Goal: Find specific page/section: Find specific page/section

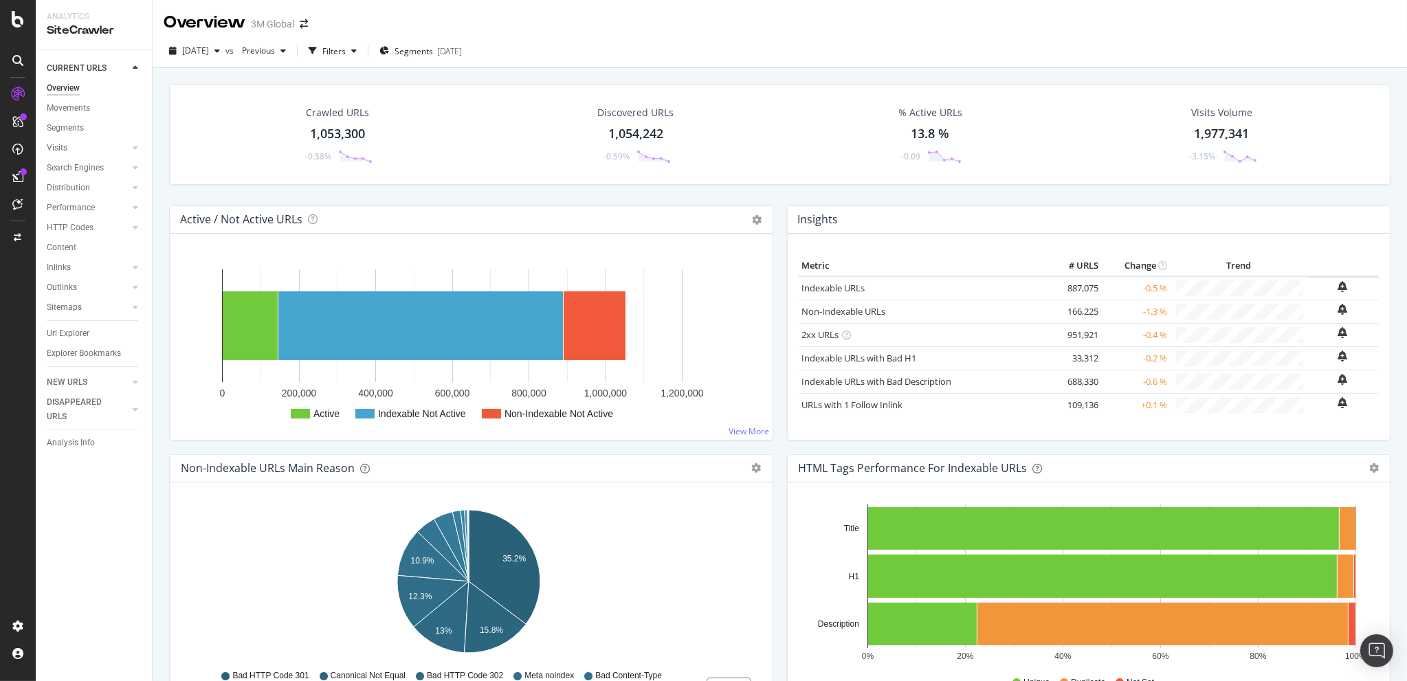
click at [224, 189] on div "Crawled URLs 1,053,300 -0.58% Discovered URLs 1,054,242 -0.59% % Active URLs 13…" at bounding box center [779, 145] width 1235 height 121
click at [78, 232] on div "DataExports" at bounding box center [78, 237] width 54 height 14
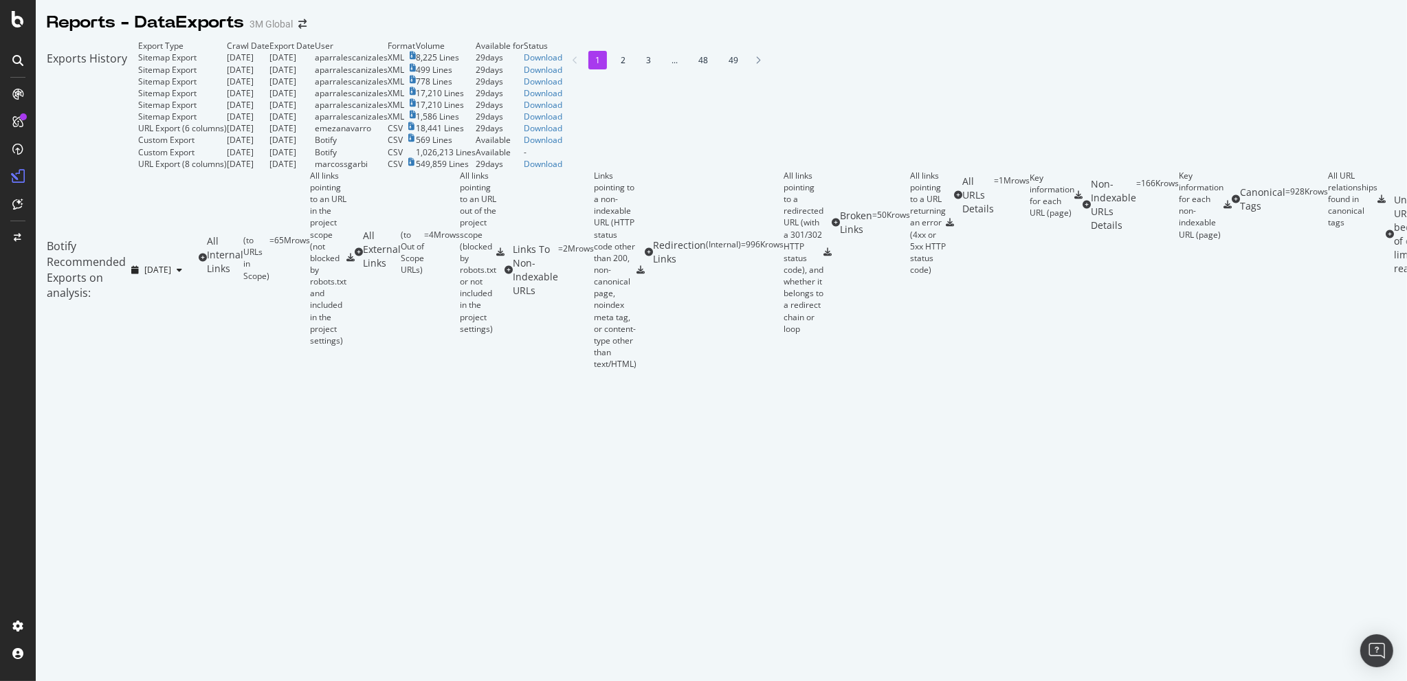
click at [614, 69] on li "2" at bounding box center [623, 60] width 19 height 19
click at [636, 69] on li "3" at bounding box center [645, 60] width 19 height 19
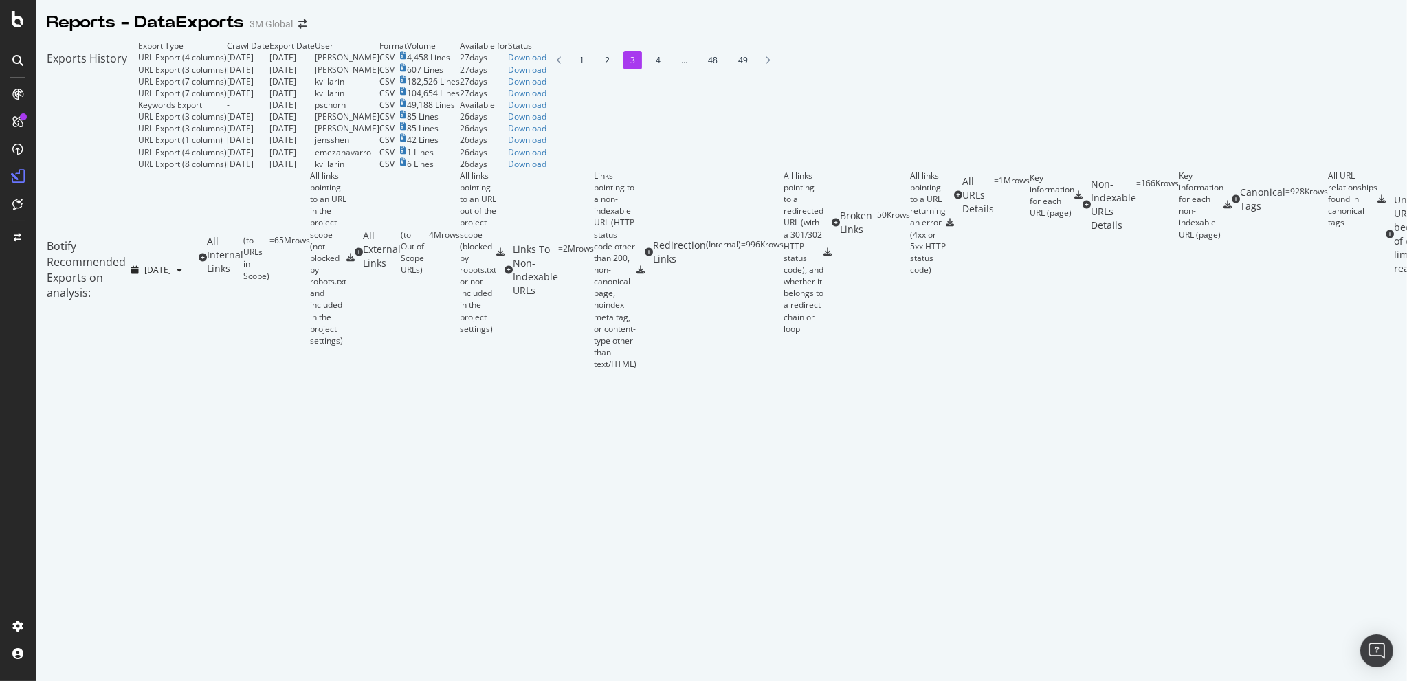
click at [649, 69] on li "4" at bounding box center [658, 60] width 19 height 19
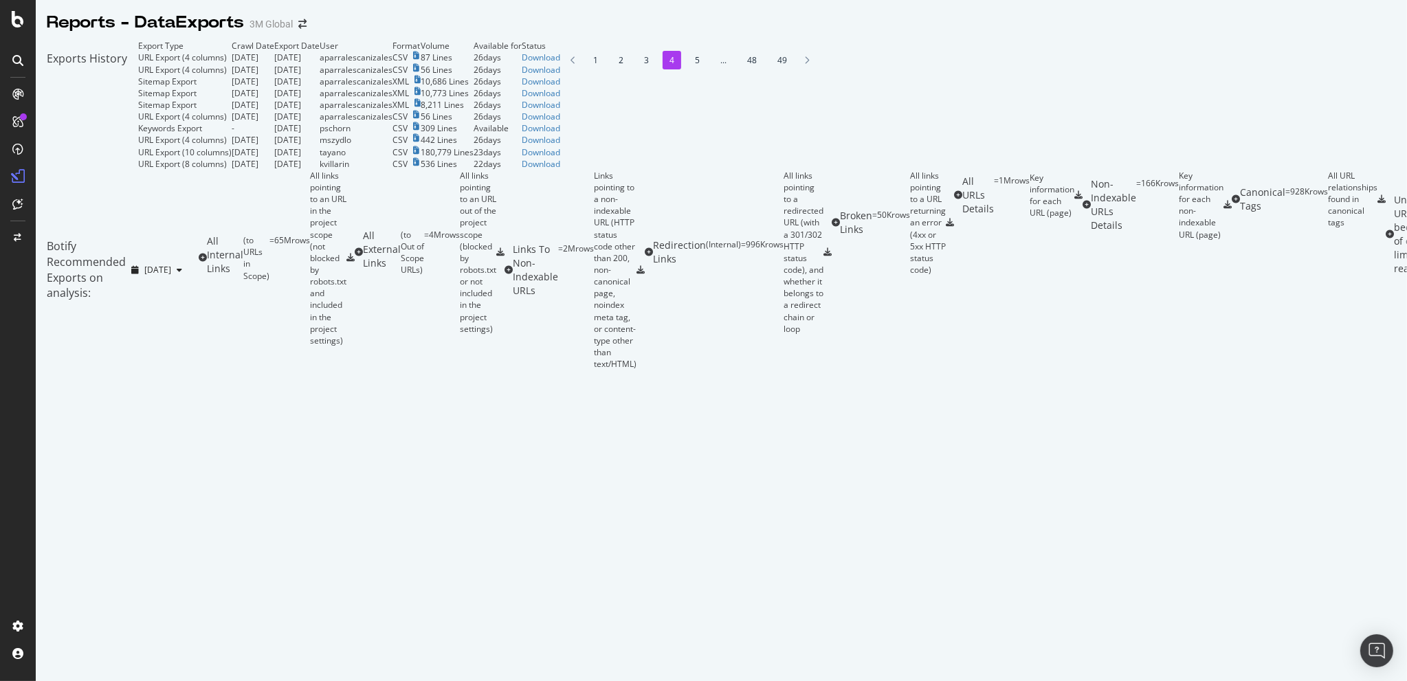
click at [688, 69] on li "5" at bounding box center [697, 60] width 19 height 19
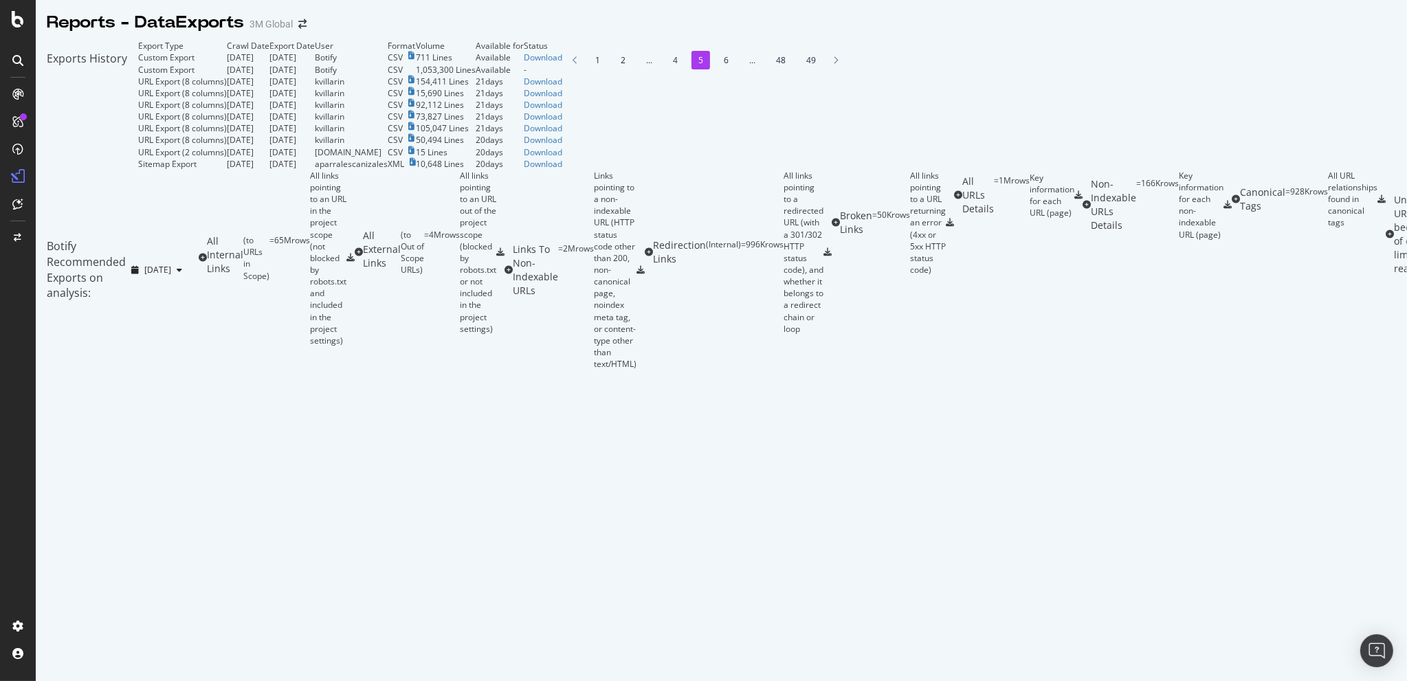
click at [717, 69] on li "6" at bounding box center [726, 60] width 19 height 19
click at [713, 69] on li "7" at bounding box center [722, 60] width 19 height 19
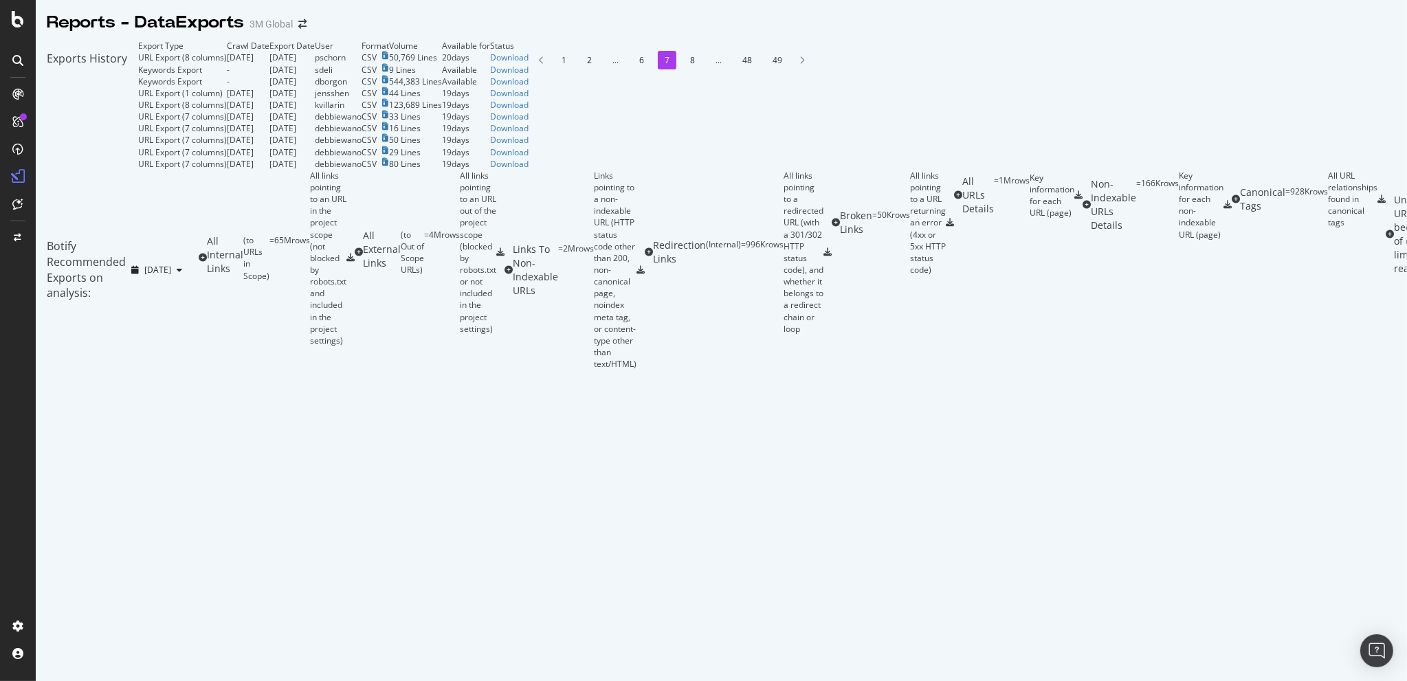
click at [555, 69] on li "1" at bounding box center [564, 60] width 19 height 19
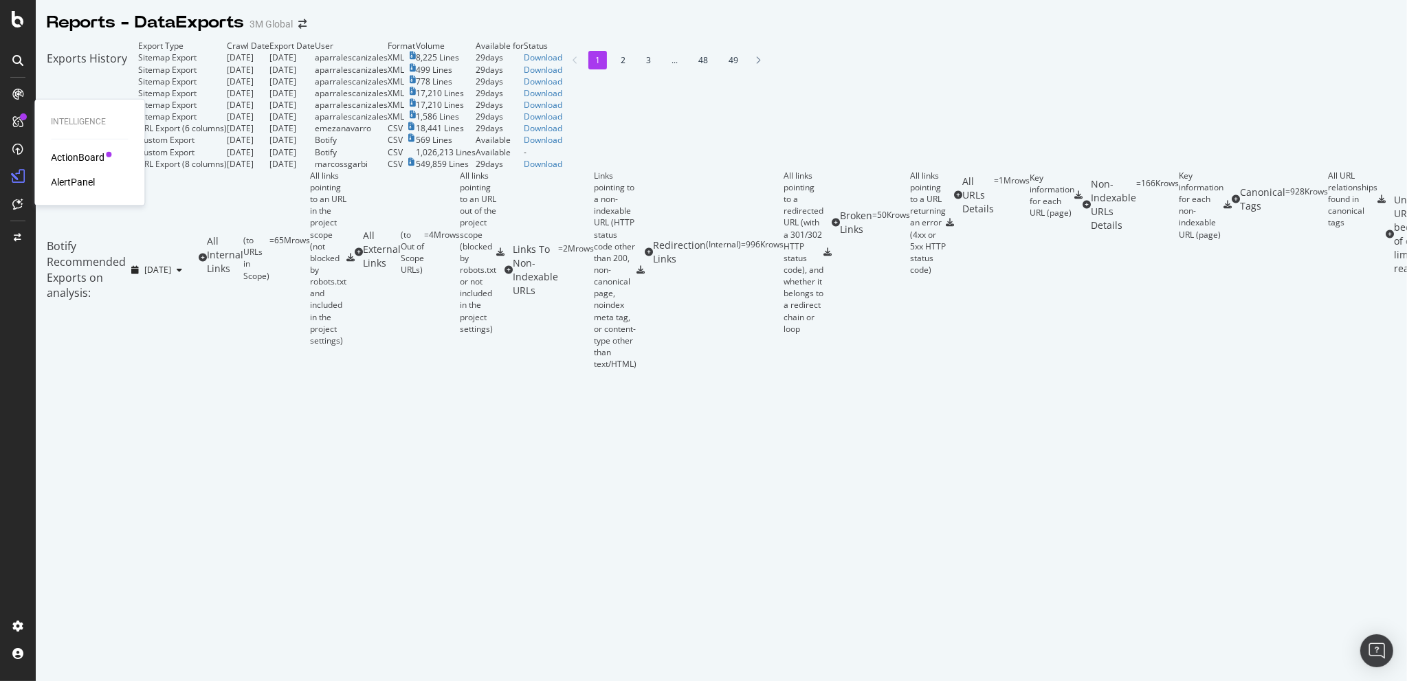
click at [59, 152] on div "ActionBoard" at bounding box center [78, 158] width 54 height 14
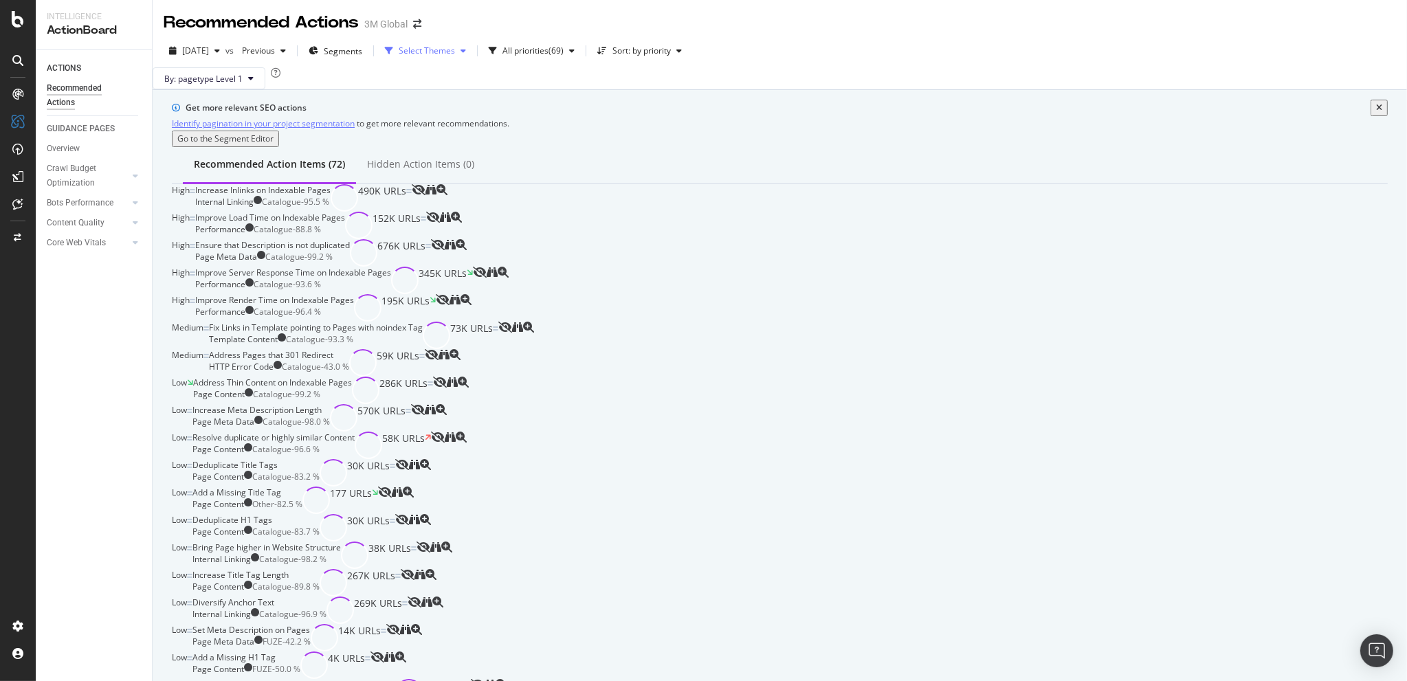
click at [455, 48] on div "Select Themes" at bounding box center [427, 51] width 56 height 8
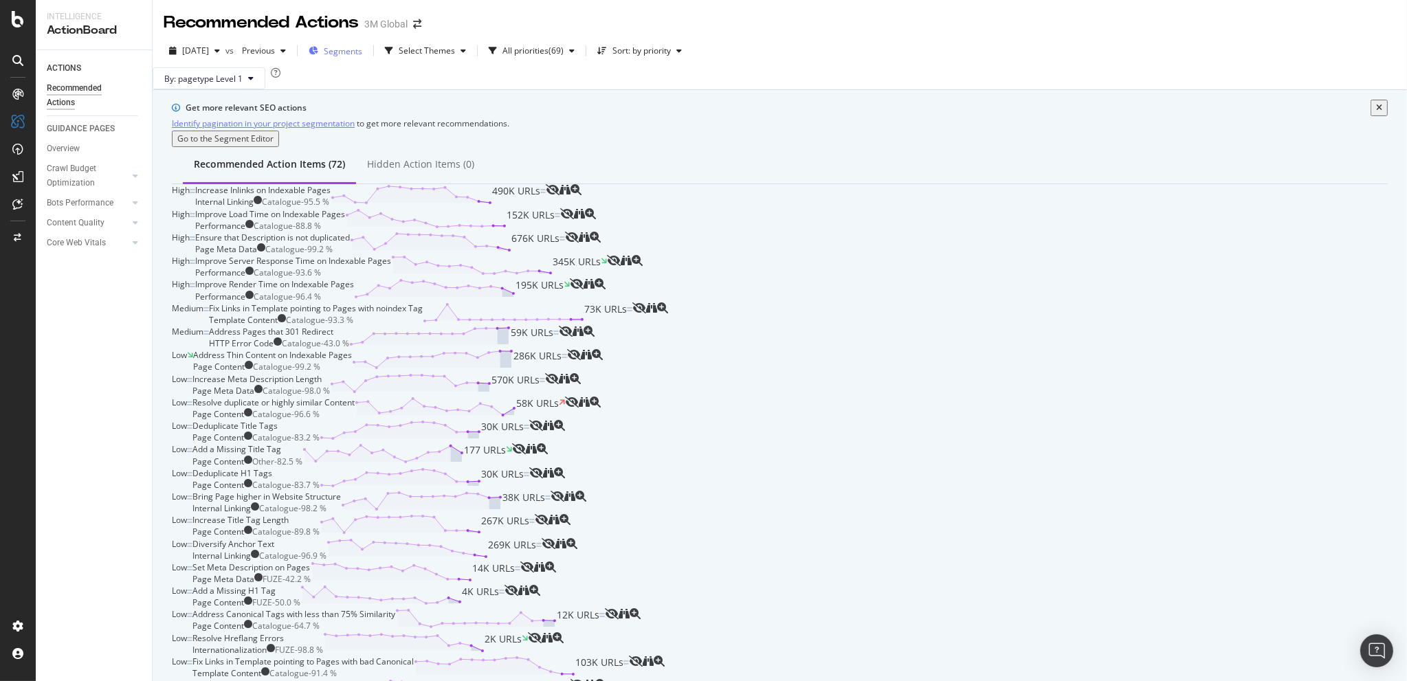
click at [362, 54] on span "Segments" at bounding box center [343, 51] width 38 height 12
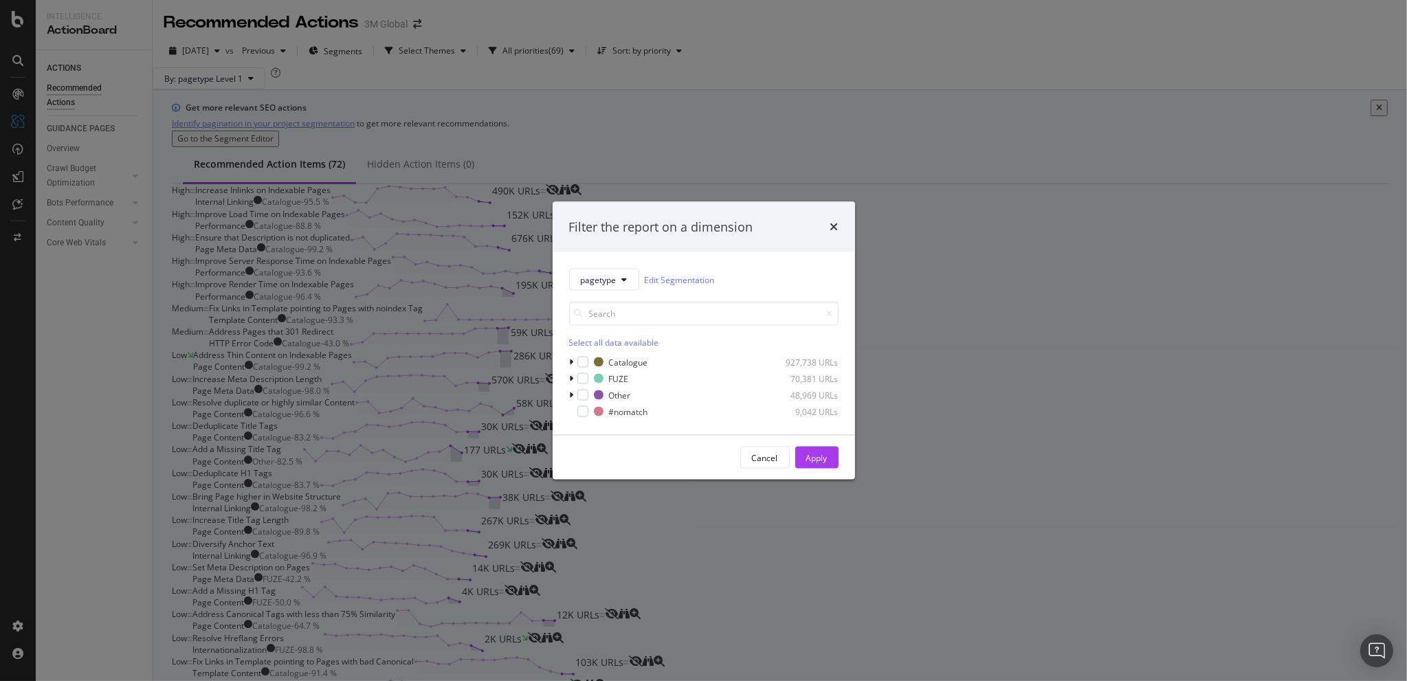
click at [390, 73] on div "Filter the report on a dimension pagetype Edit Segmentation Select all data ava…" at bounding box center [703, 340] width 1407 height 681
